Goal: Transaction & Acquisition: Purchase product/service

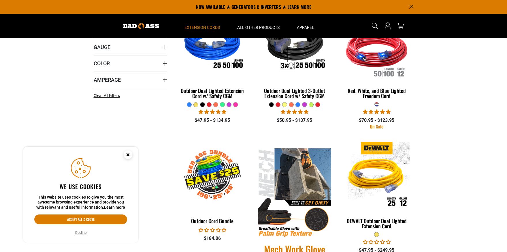
scroll to position [86, 0]
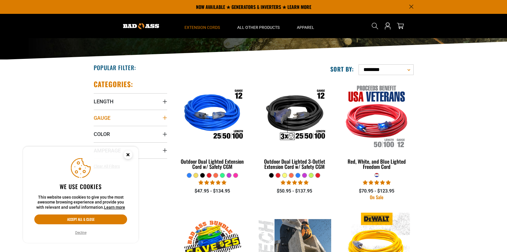
click at [166, 118] on icon "Gauge" at bounding box center [165, 118] width 4 height 4
click at [96, 129] on icon at bounding box center [96, 129] width 5 height 7
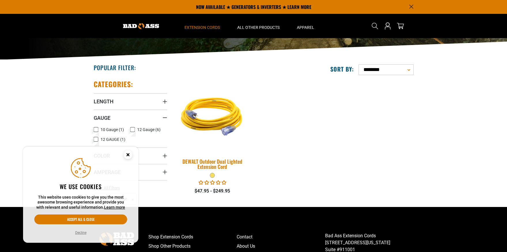
click at [204, 161] on div "DEWALT Outdoor Dual Lighted Extension Cord" at bounding box center [213, 164] width 74 height 10
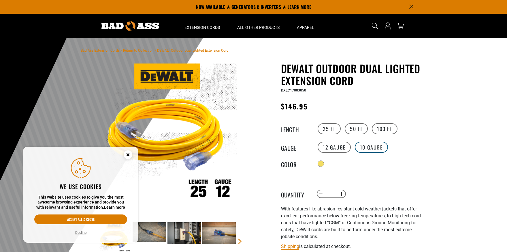
click at [377, 146] on label "10 Gauge" at bounding box center [371, 147] width 33 height 11
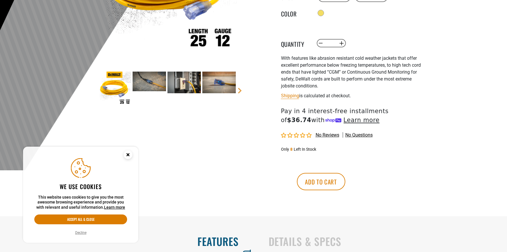
scroll to position [173, 0]
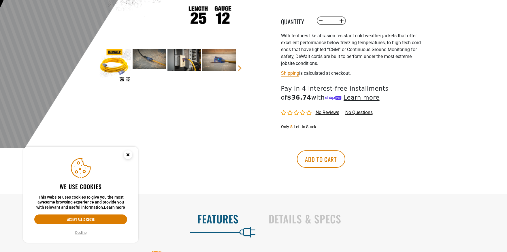
click at [128, 156] on circle "Cookie Consent" at bounding box center [128, 154] width 9 height 9
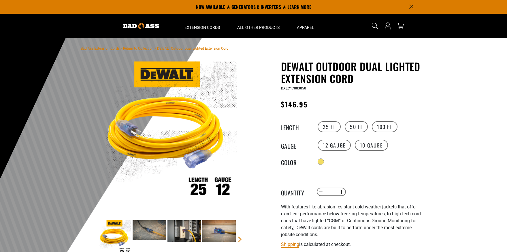
scroll to position [0, 0]
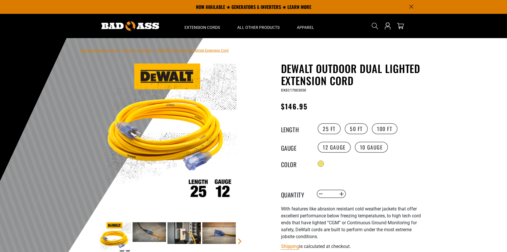
click at [181, 230] on img at bounding box center [184, 233] width 33 height 22
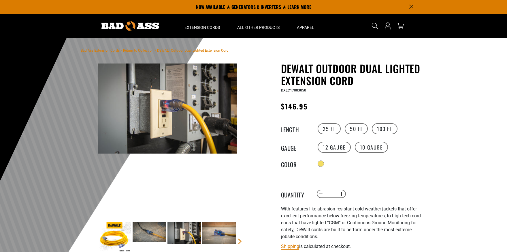
click at [151, 232] on img at bounding box center [149, 231] width 33 height 19
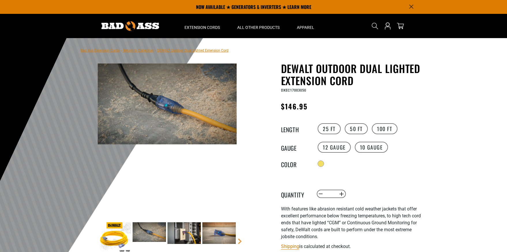
click at [219, 234] on img at bounding box center [218, 233] width 33 height 22
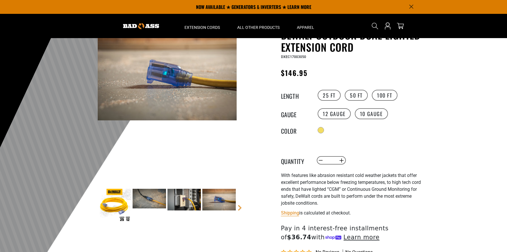
scroll to position [29, 0]
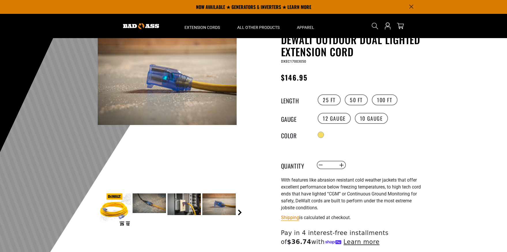
click at [240, 210] on link "Next" at bounding box center [240, 212] width 6 height 6
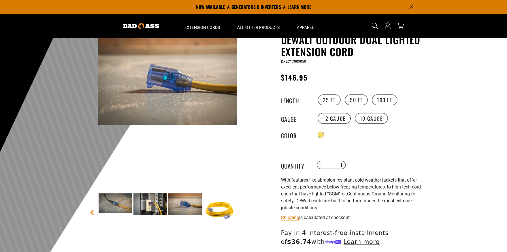
click at [217, 210] on img at bounding box center [219, 209] width 33 height 33
